Goal: Information Seeking & Learning: Find specific page/section

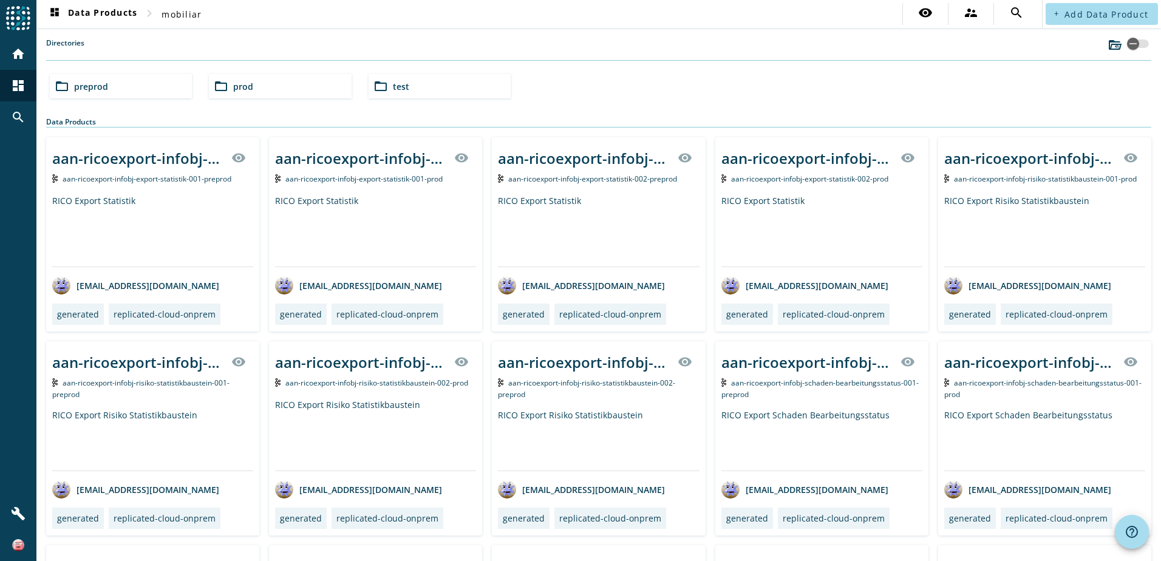
click at [229, 87] on div "folder_open prod" at bounding box center [280, 86] width 142 height 24
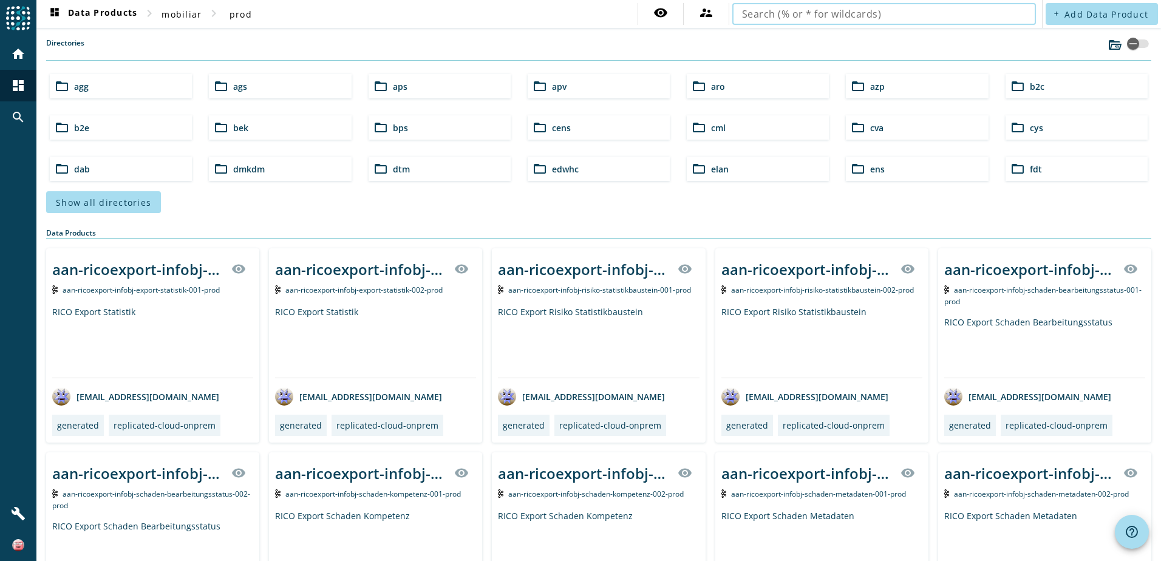
click at [958, 16] on input "text" at bounding box center [884, 14] width 284 height 15
type input "vpv-vertrag-process"
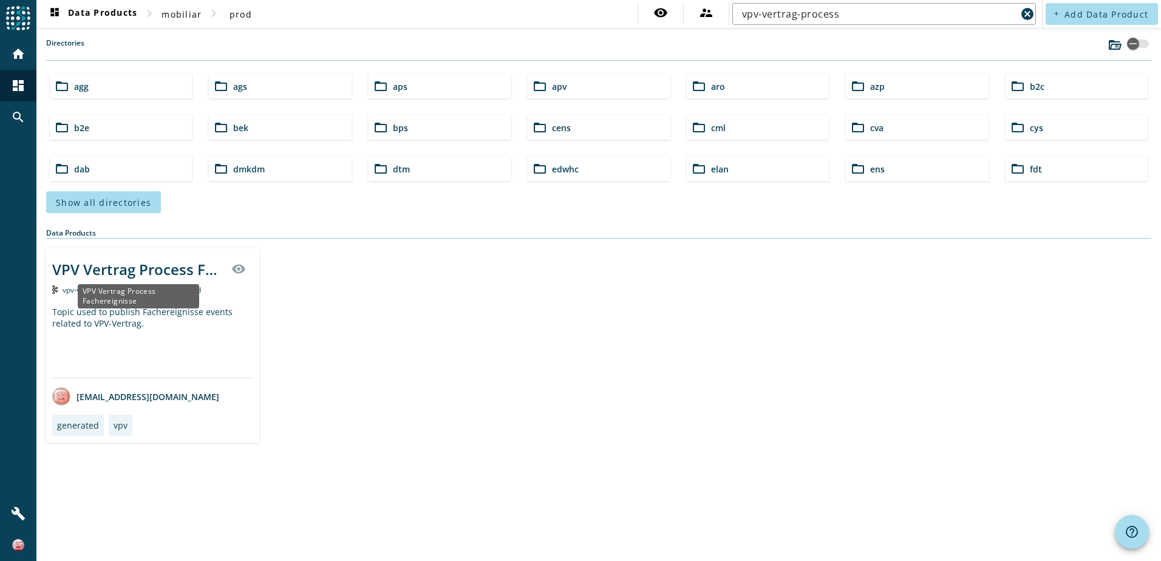
click at [154, 294] on div "VPV Vertrag Process Fachereignisse" at bounding box center [138, 296] width 121 height 24
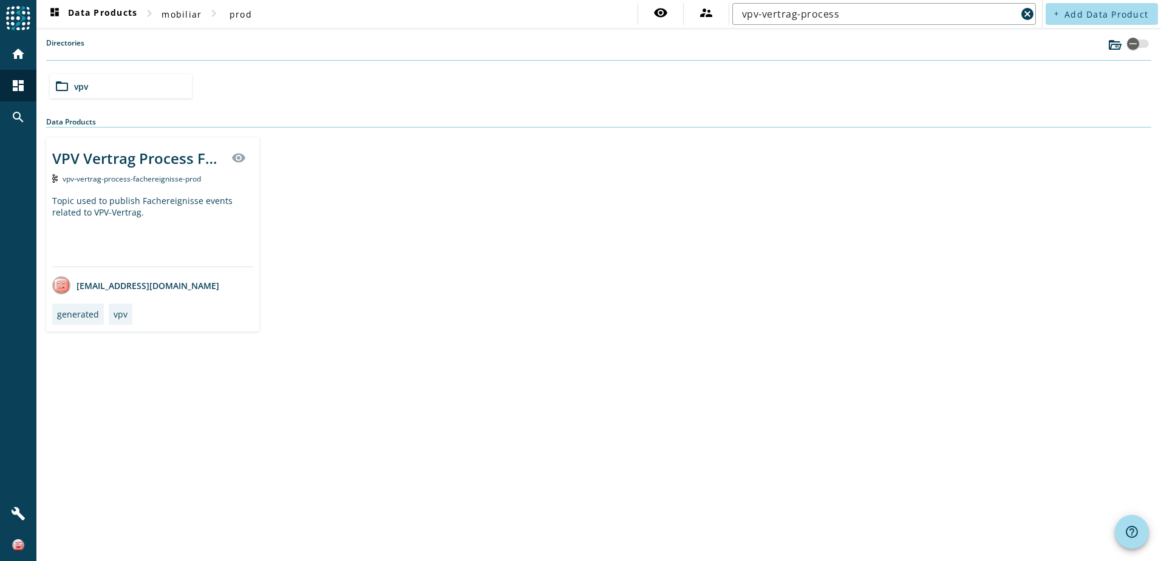
click at [157, 266] on mat-divider at bounding box center [152, 266] width 201 height 1
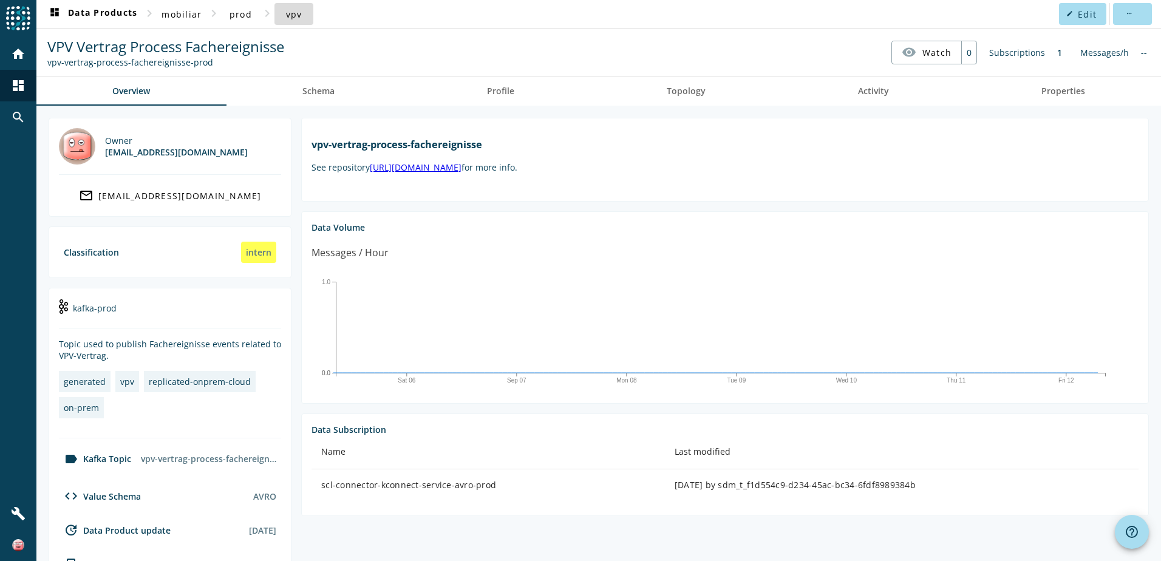
click at [290, 15] on span "vpv" at bounding box center [294, 14] width 16 height 12
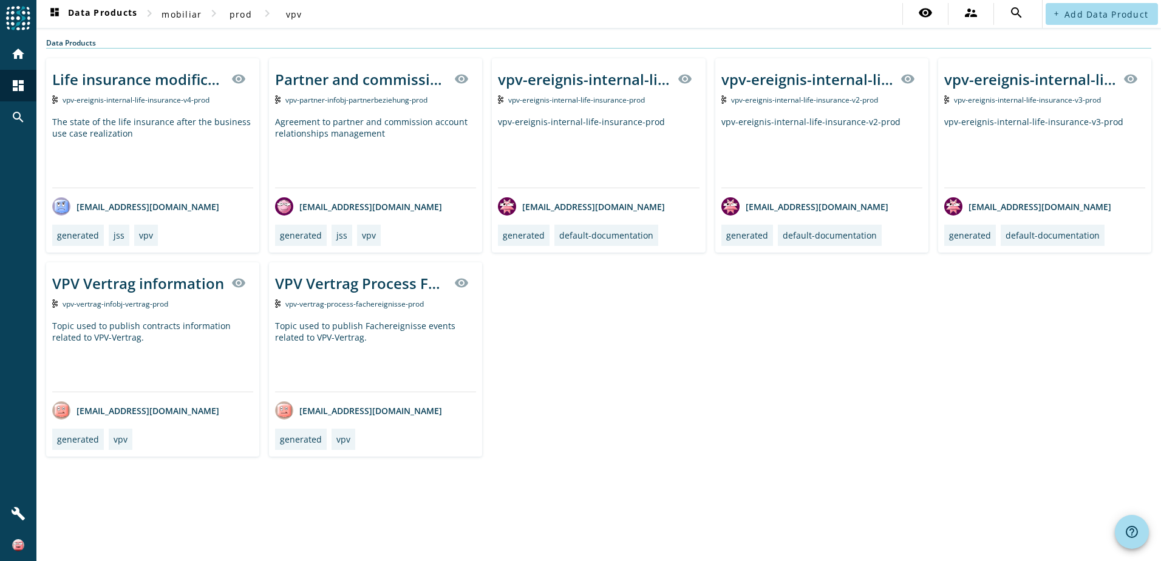
click at [159, 315] on div "VPV Vertrag information visibility vpv-vertrag-infobj-vertrag-prod Topic used t…" at bounding box center [152, 359] width 213 height 194
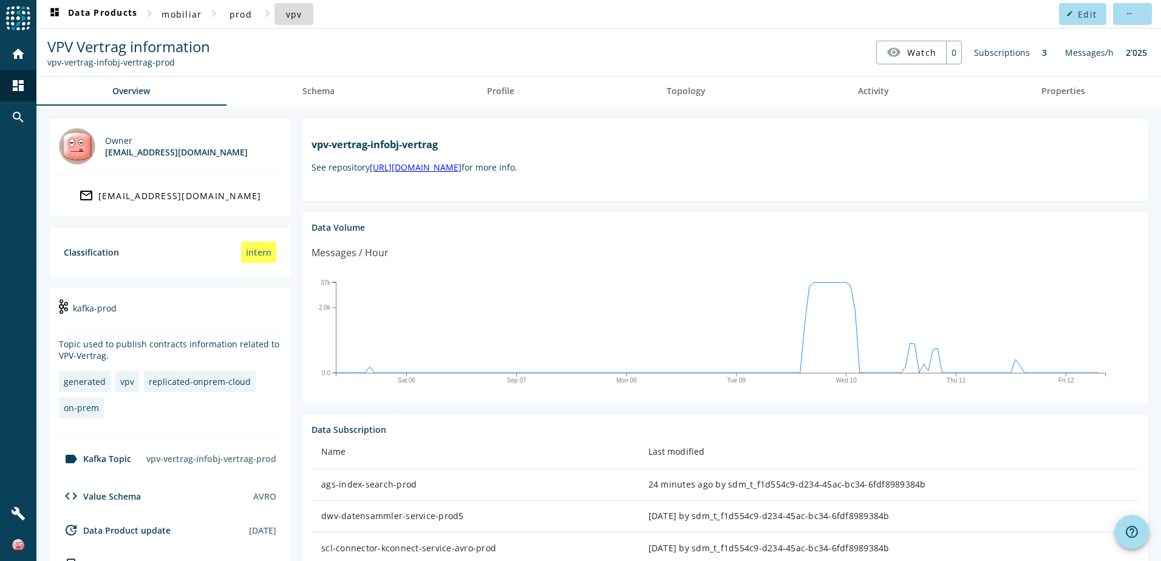
click at [283, 16] on span at bounding box center [293, 13] width 39 height 29
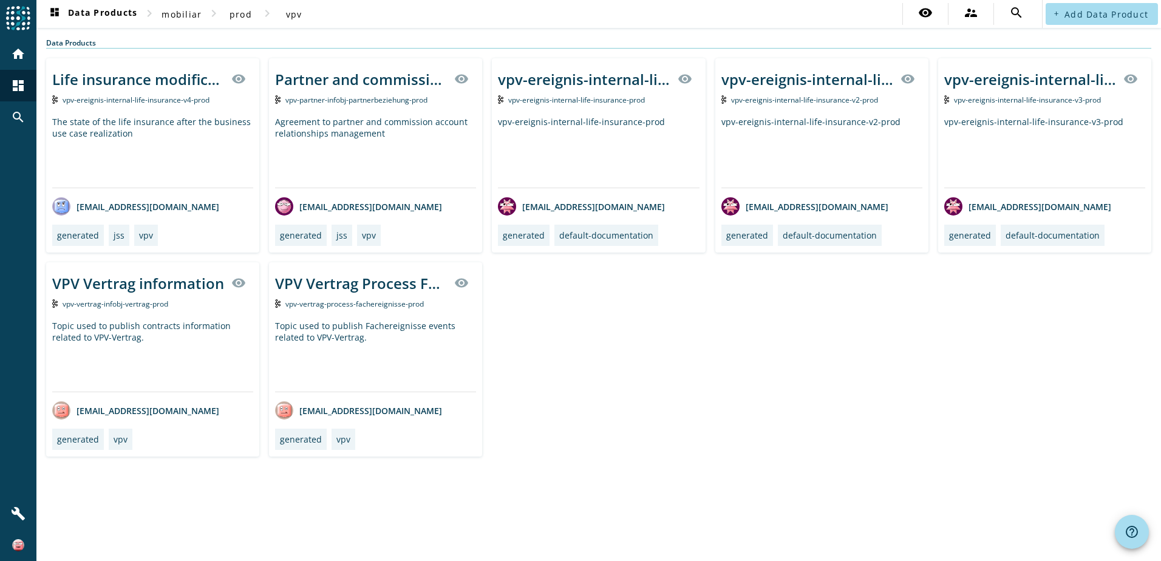
click at [316, 297] on div "vpv-vertrag-process-fachereignisse-prod" at bounding box center [375, 303] width 201 height 13
